Goal: Information Seeking & Learning: Learn about a topic

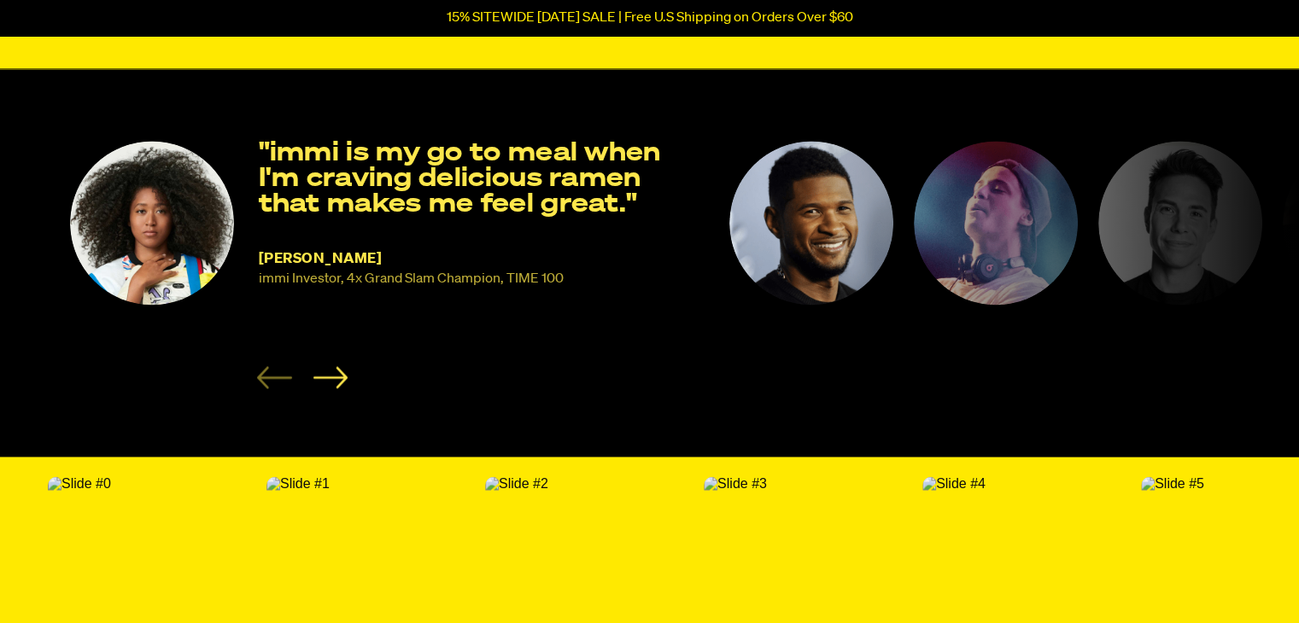
scroll to position [2698, 0]
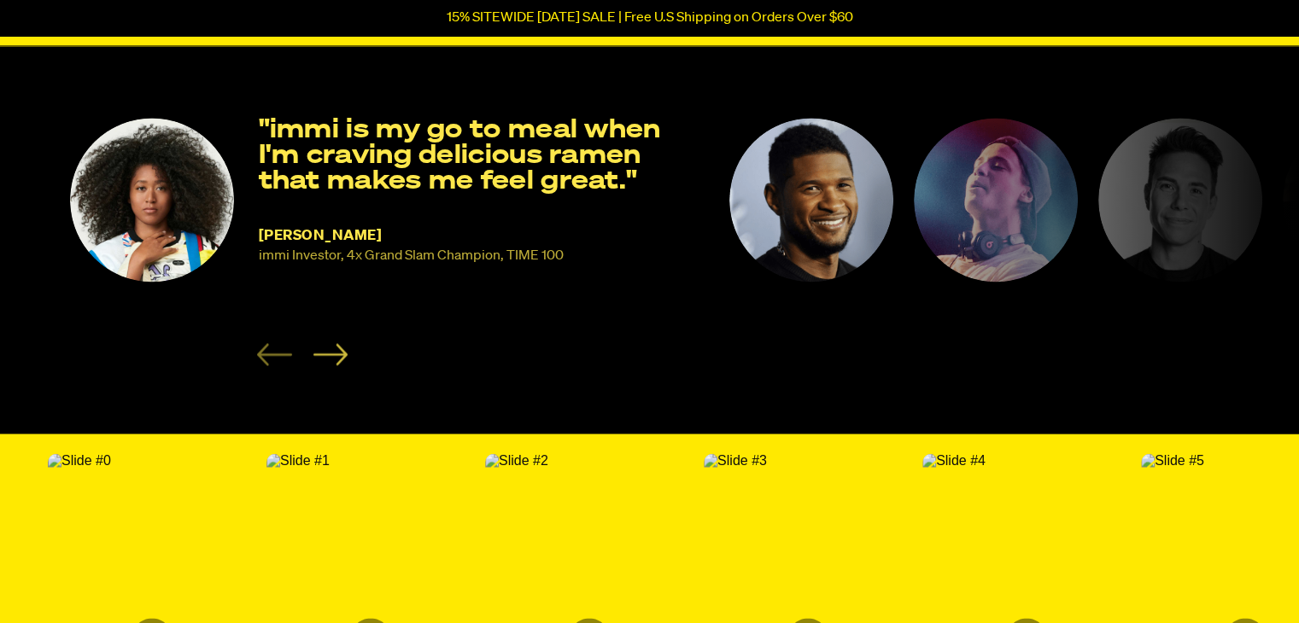
click at [328, 356] on icon "Next slide" at bounding box center [330, 354] width 35 height 22
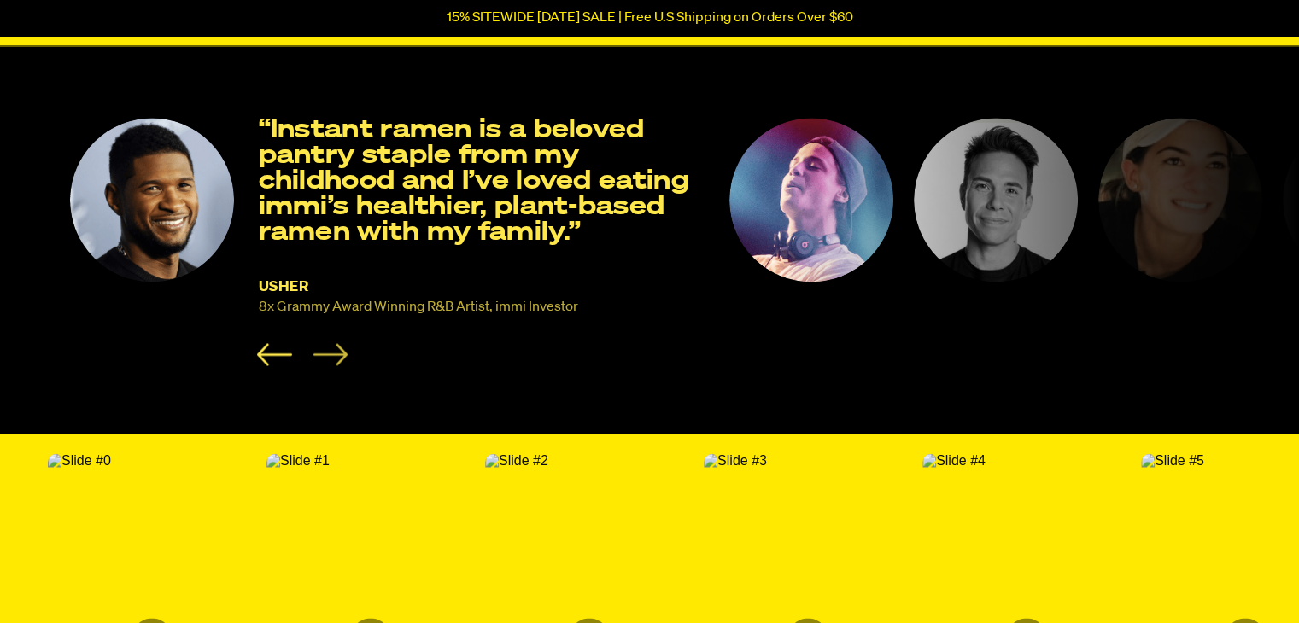
click at [328, 356] on icon "Next slide" at bounding box center [330, 354] width 35 height 22
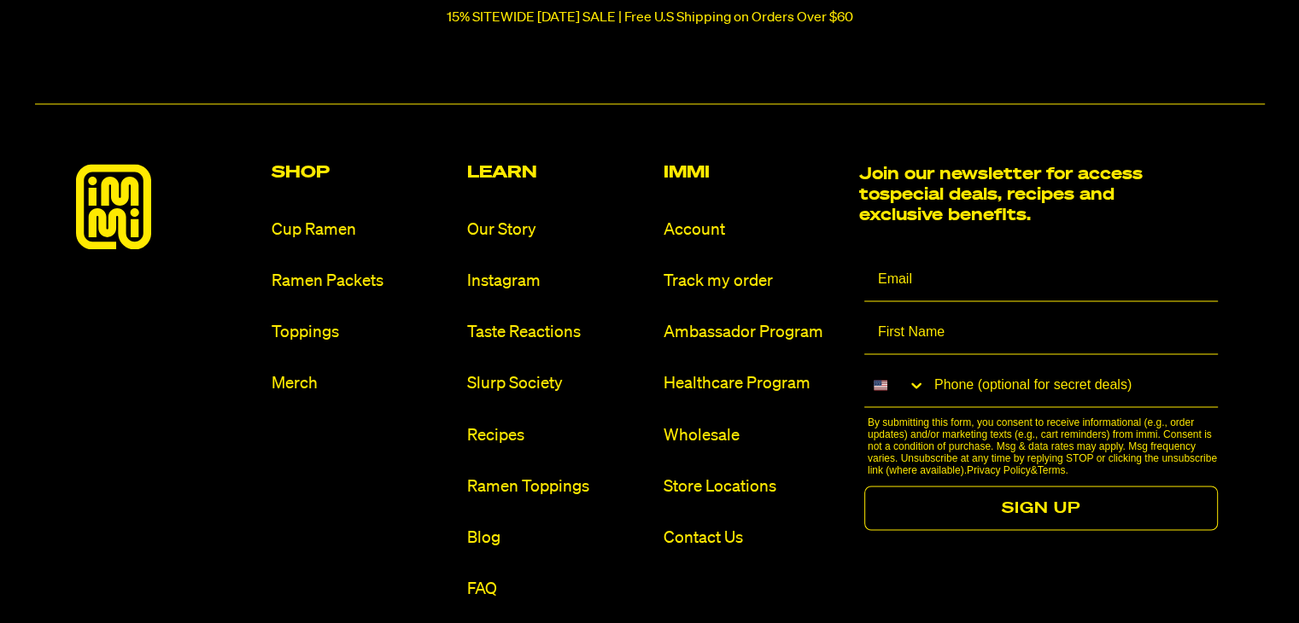
scroll to position [9381, 0]
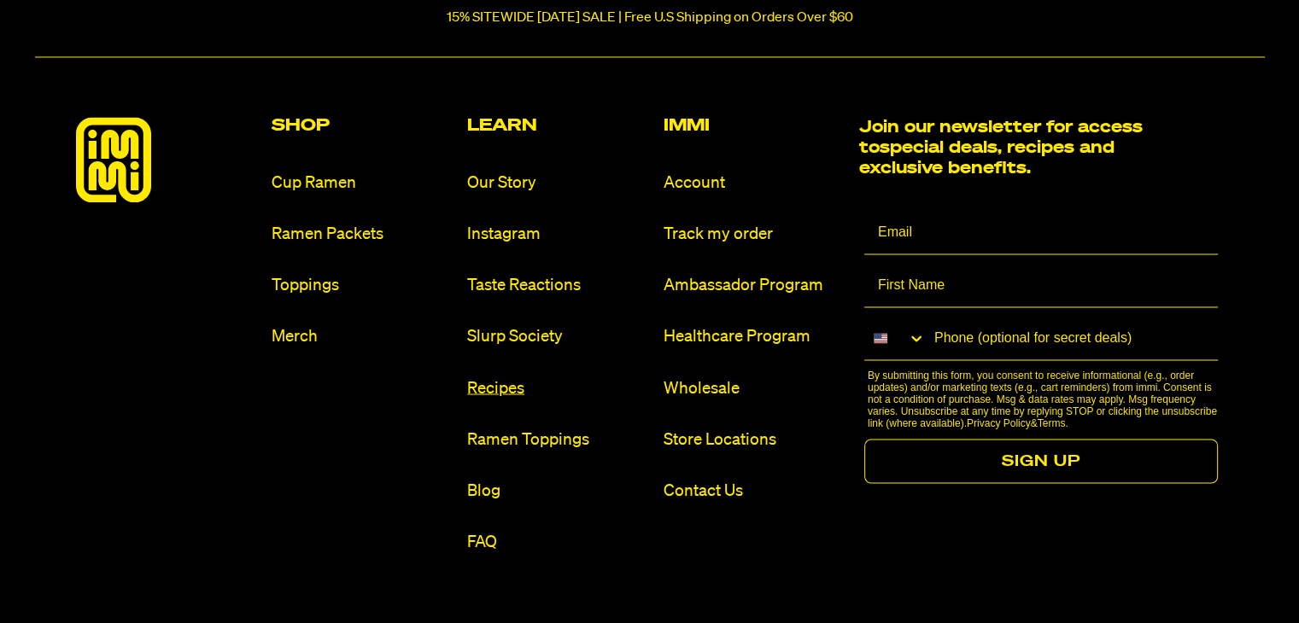
click at [498, 377] on link "Recipes" at bounding box center [558, 388] width 182 height 23
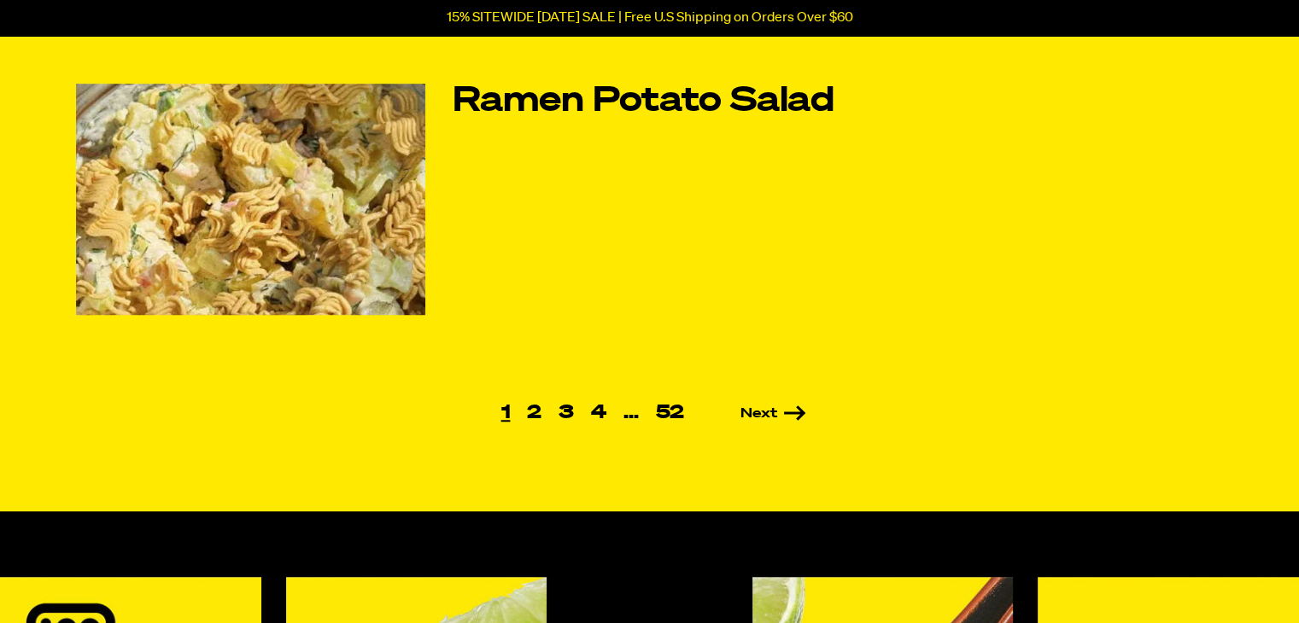
scroll to position [1241, 0]
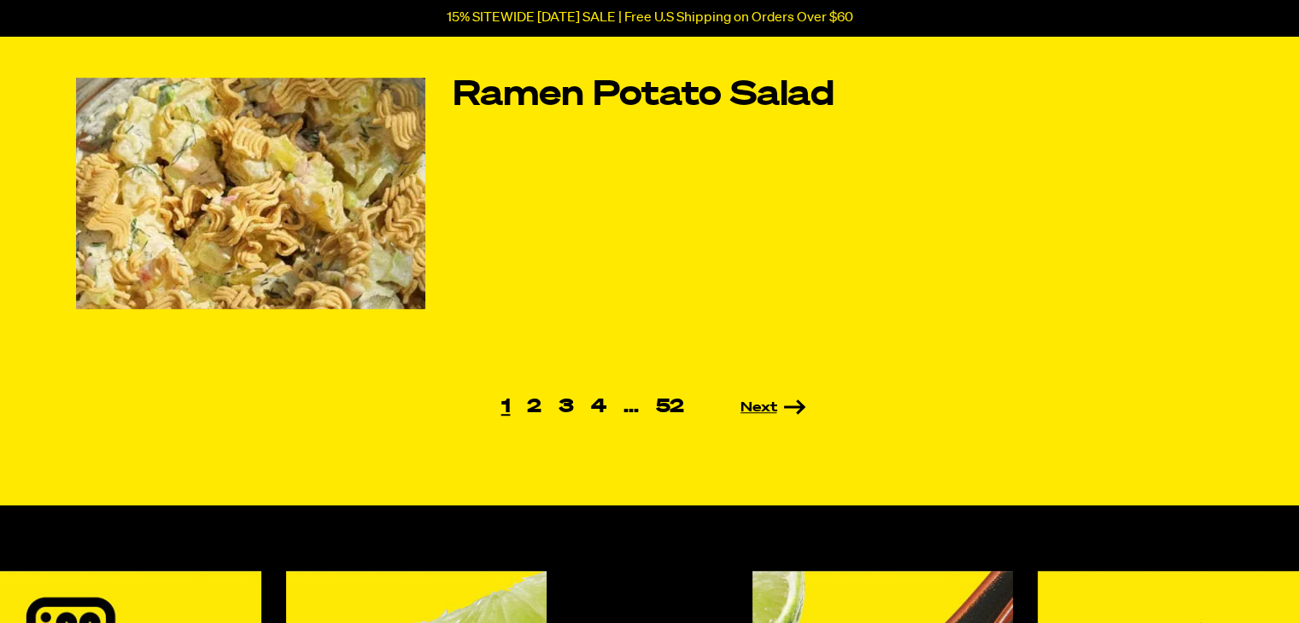
click at [755, 402] on link "Next" at bounding box center [749, 408] width 114 height 14
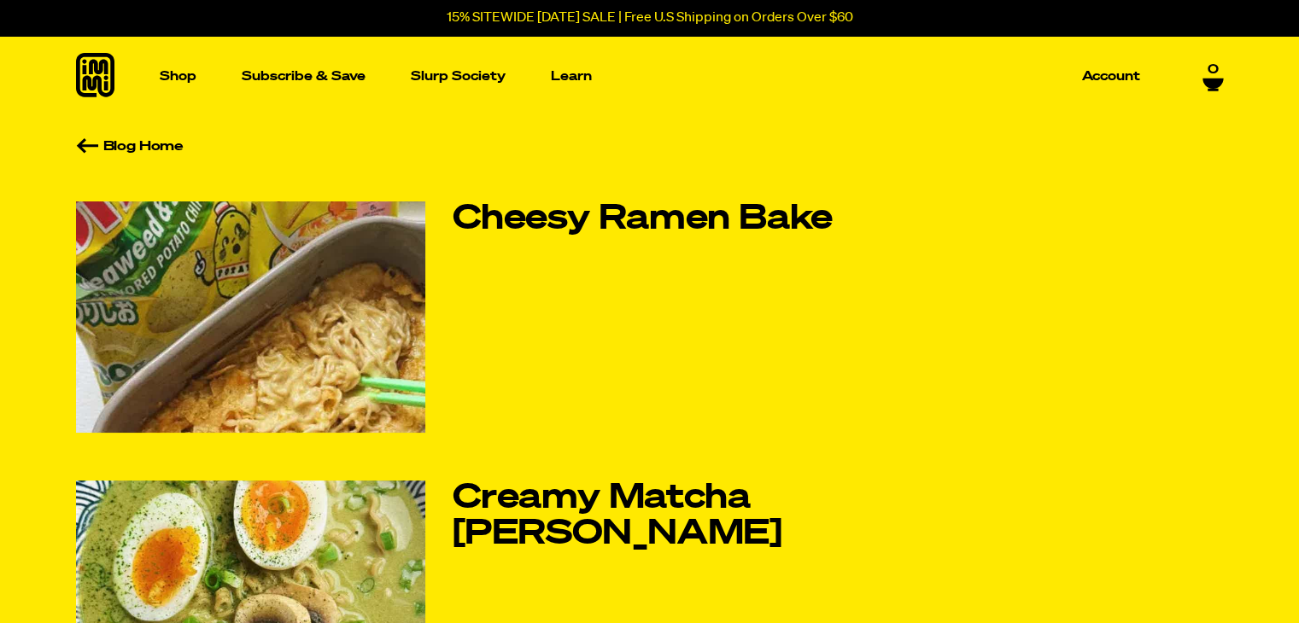
click at [321, 346] on img at bounding box center [250, 317] width 349 height 231
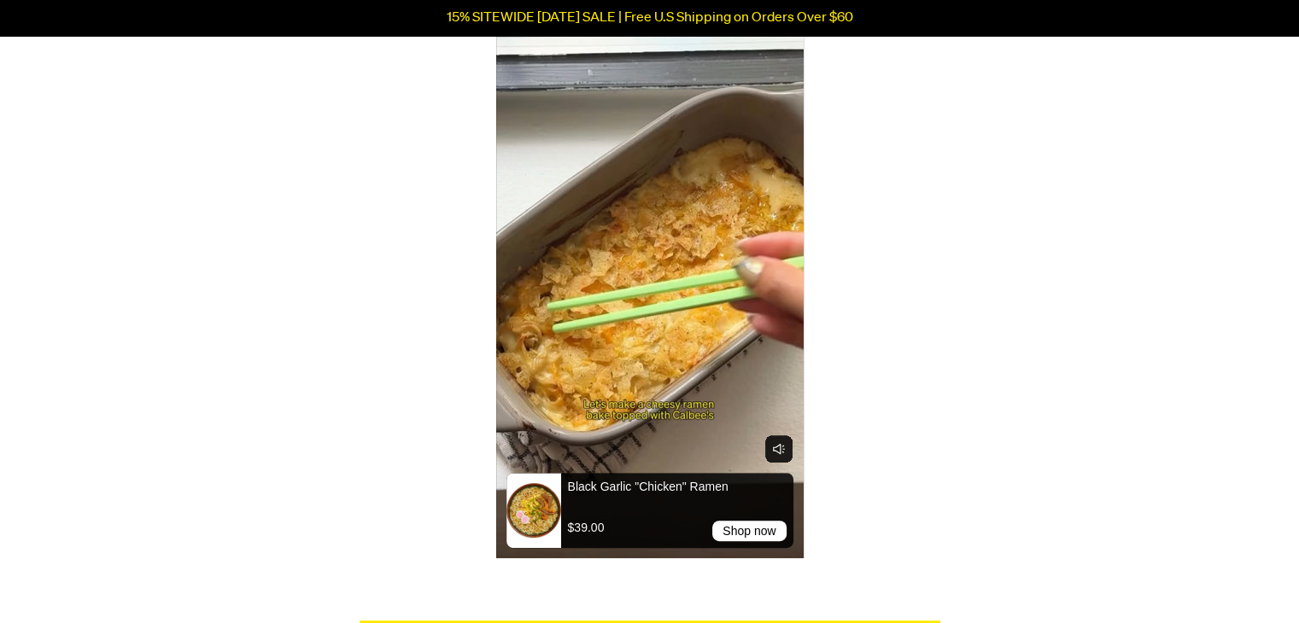
scroll to position [803, 0]
